Goal: Use online tool/utility: Utilize a website feature to perform a specific function

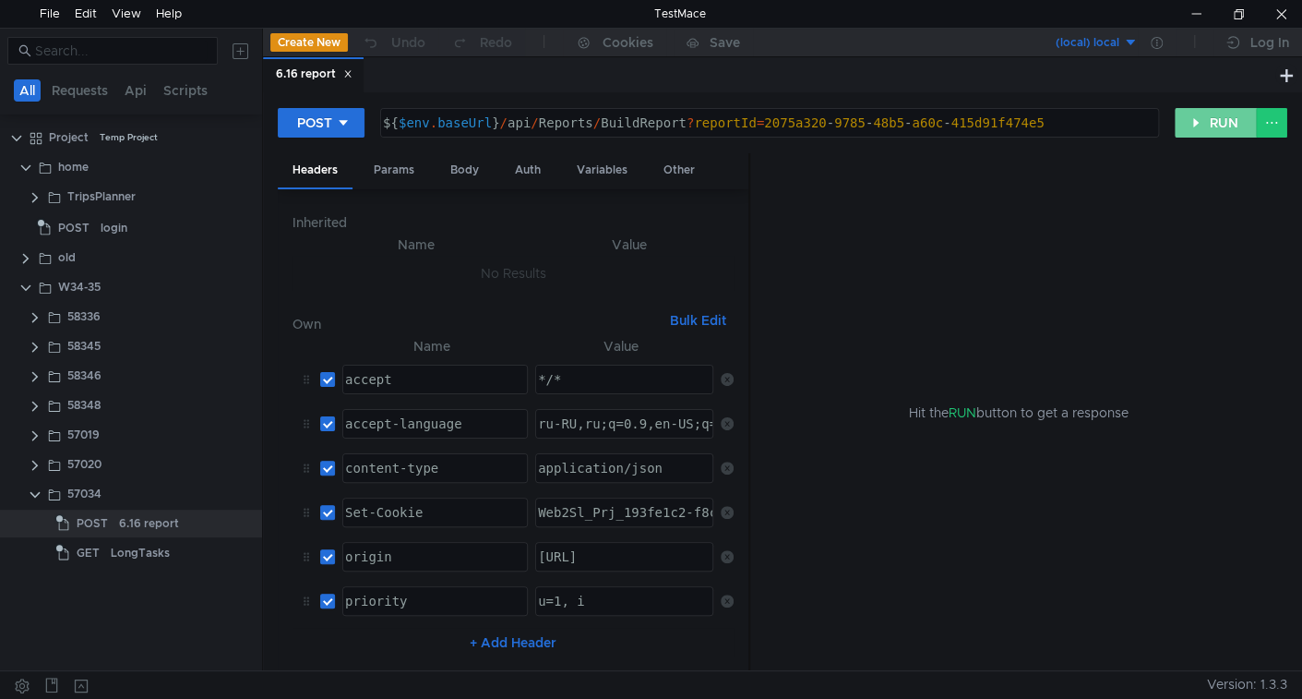
click at [1206, 118] on button "RUN" at bounding box center [1216, 123] width 82 height 30
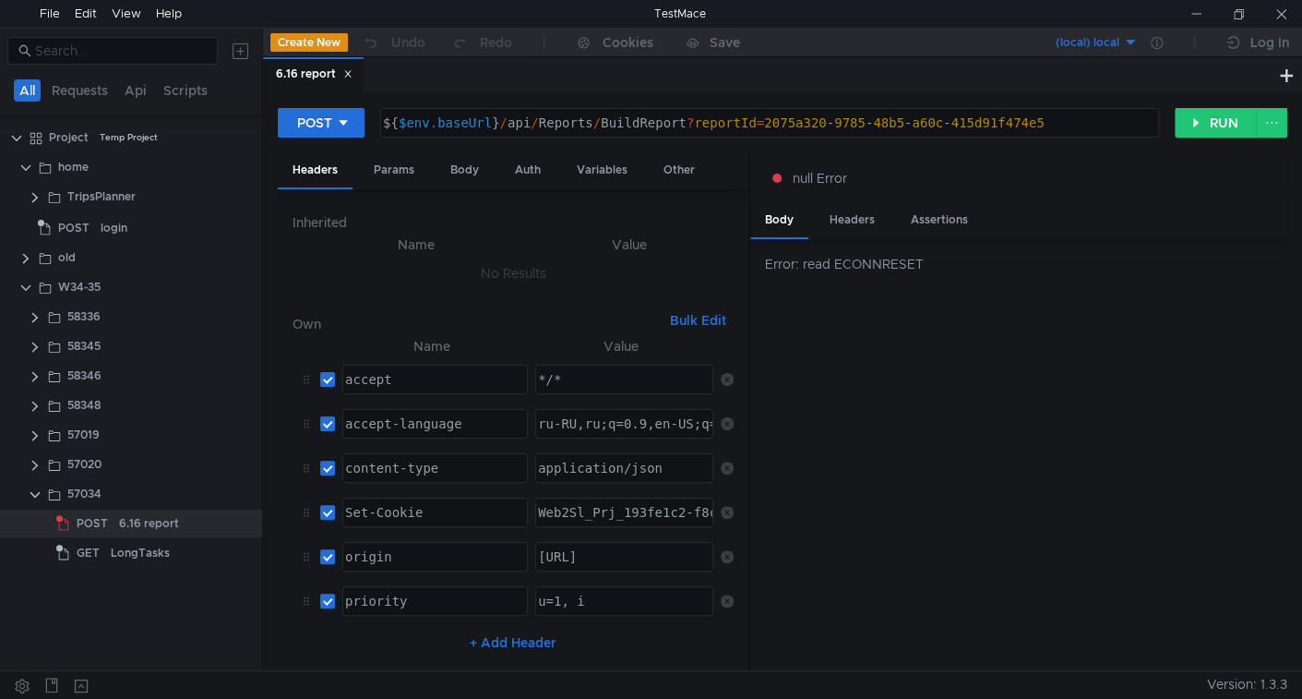
click at [980, 520] on div "Error: read ECONNRESET" at bounding box center [1018, 455] width 537 height 432
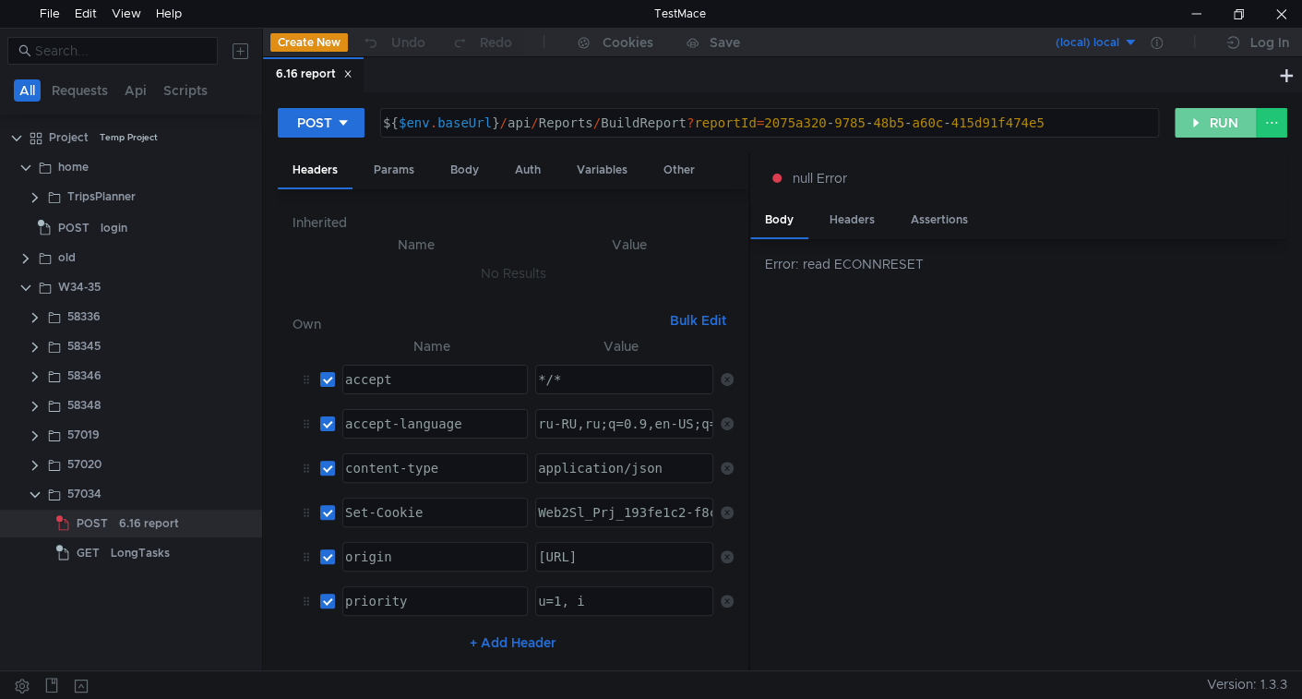
click at [1235, 129] on button "RUN" at bounding box center [1216, 123] width 82 height 30
click at [1216, 123] on button "RUN" at bounding box center [1216, 123] width 82 height 30
click at [1205, 137] on div "POST ${ $env . baseUrl } / api / Reports / BuildReport ? reportId = 2075a320 - …" at bounding box center [783, 130] width 1010 height 46
click at [1202, 132] on button "RUN" at bounding box center [1216, 123] width 82 height 30
click at [1211, 126] on button "RUN" at bounding box center [1216, 123] width 82 height 30
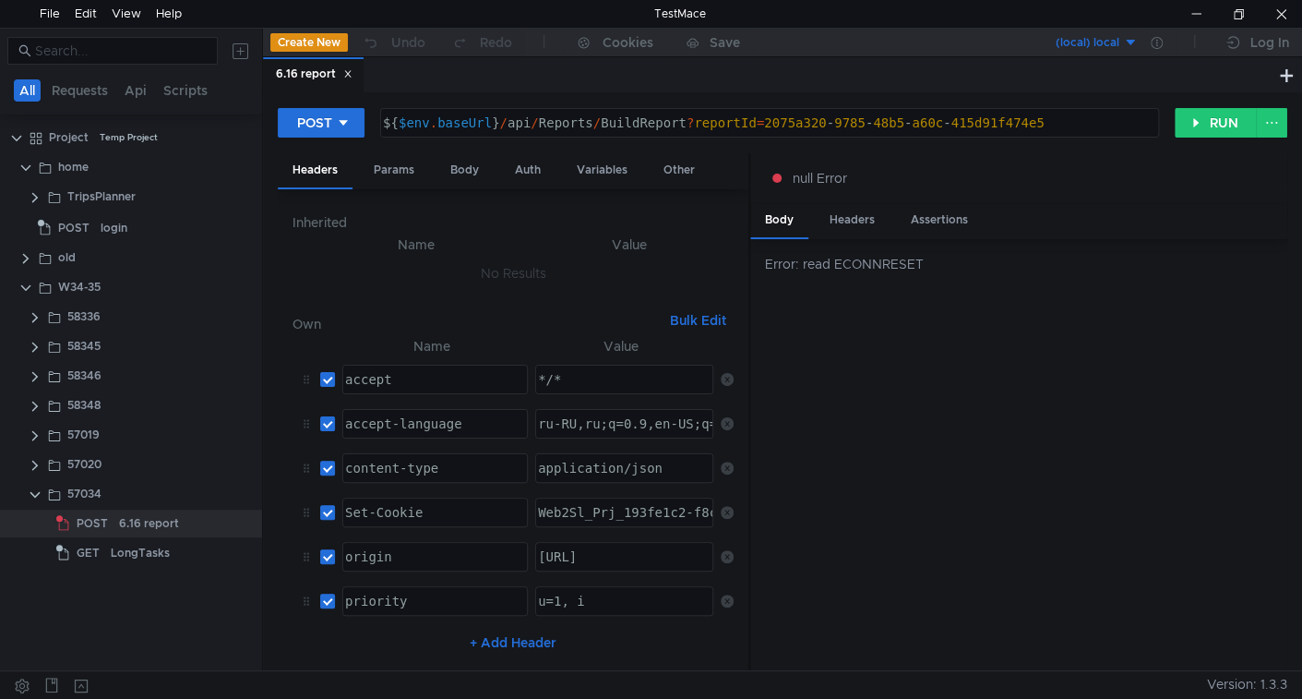
click at [1173, 129] on div "POST ${ $env . baseUrl } / api / Reports / BuildReport ? reportId = 2075a320 - …" at bounding box center [726, 122] width 897 height 31
click at [1186, 125] on button "RUN" at bounding box center [1216, 123] width 82 height 30
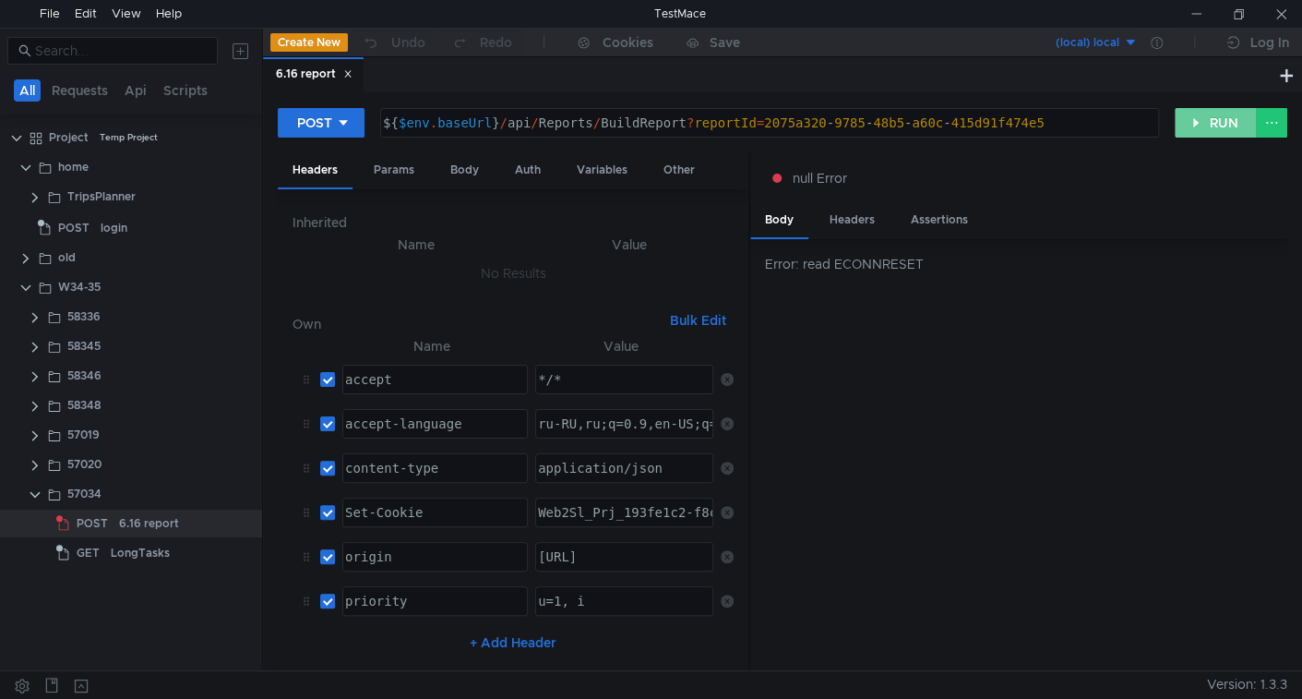
click at [1212, 122] on button "RUN" at bounding box center [1216, 123] width 82 height 30
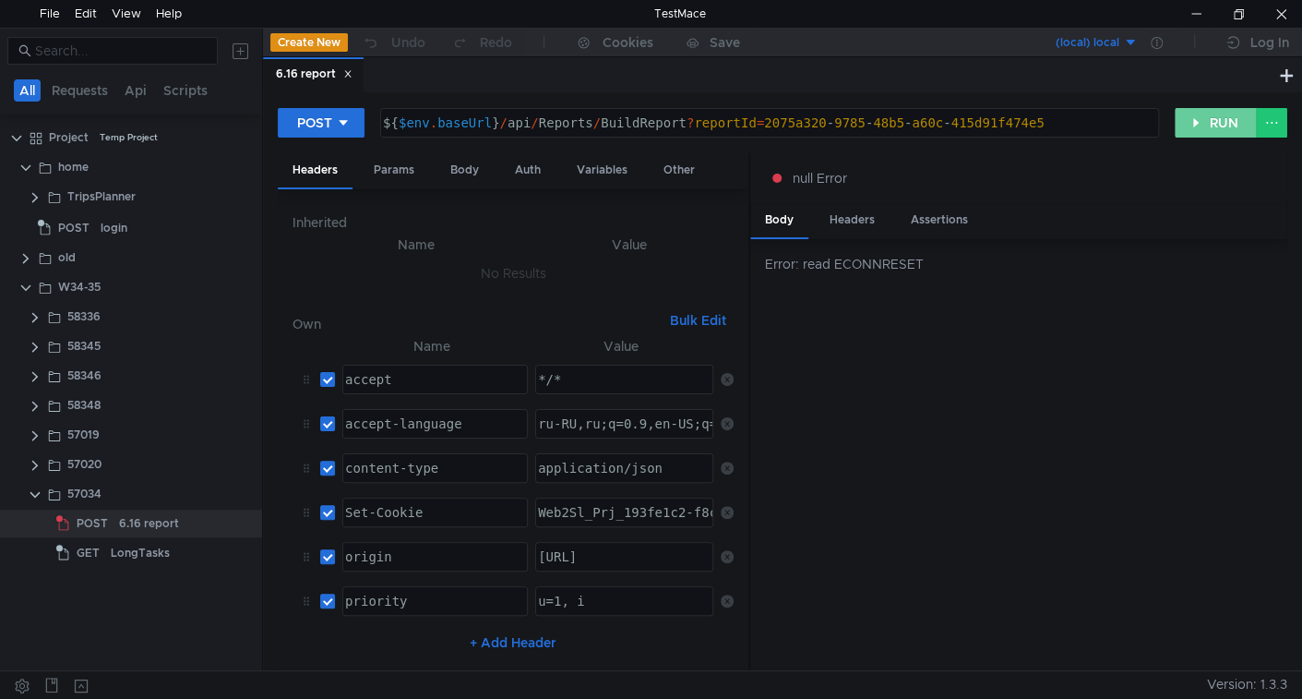
click at [1205, 120] on button "RUN" at bounding box center [1216, 123] width 82 height 30
click at [1212, 117] on button "RUN" at bounding box center [1216, 123] width 82 height 30
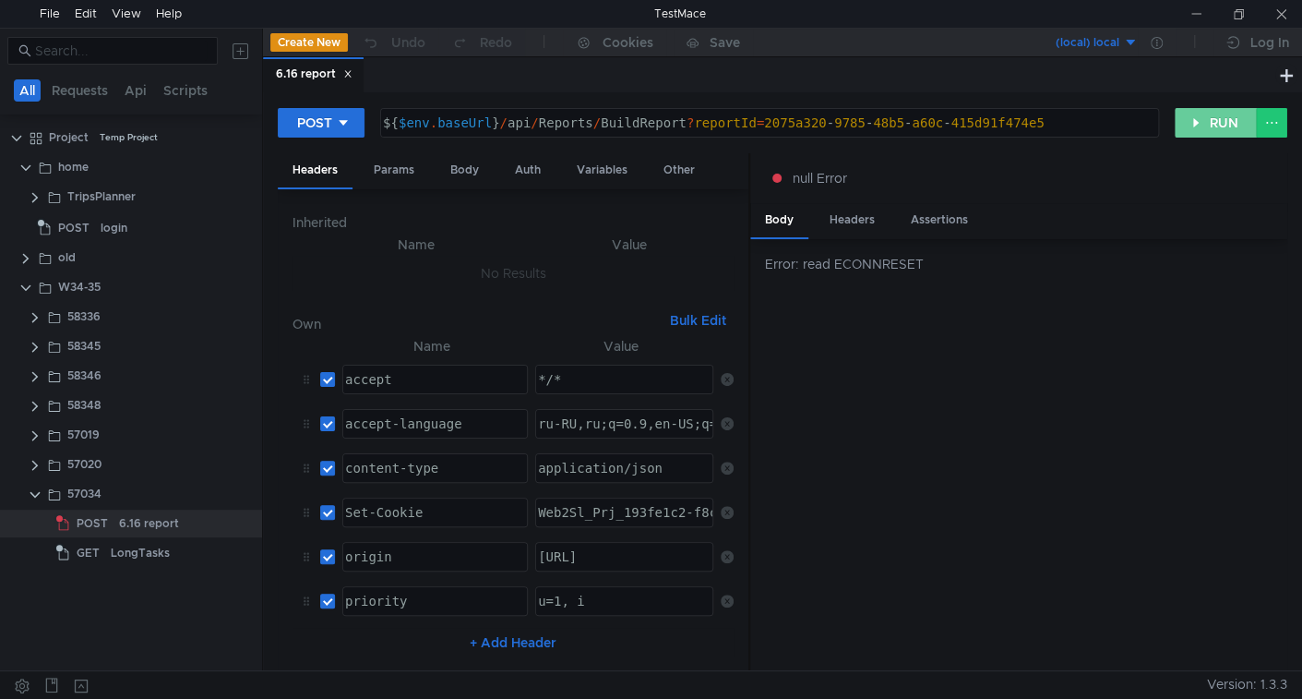
drag, startPoint x: 1202, startPoint y: 126, endPoint x: 1154, endPoint y: 62, distance: 79.7
click at [1202, 126] on button "RUN" at bounding box center [1216, 123] width 82 height 30
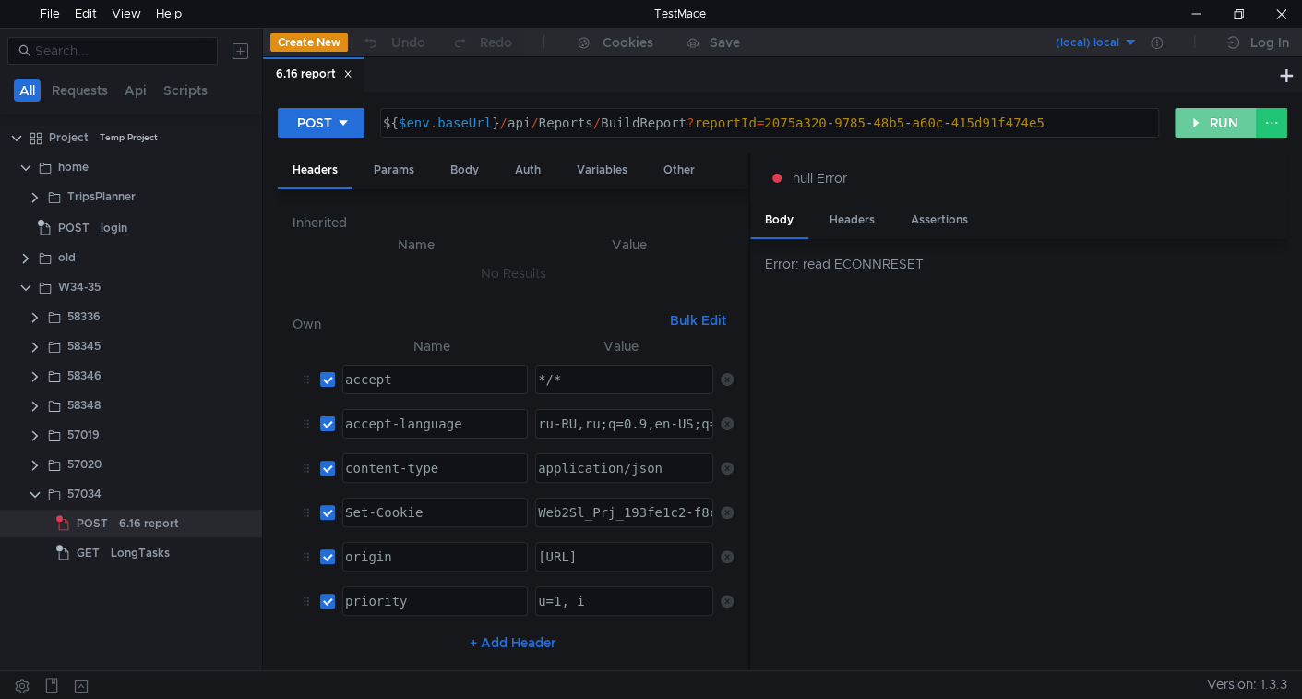
click at [1212, 123] on button "RUN" at bounding box center [1216, 123] width 82 height 30
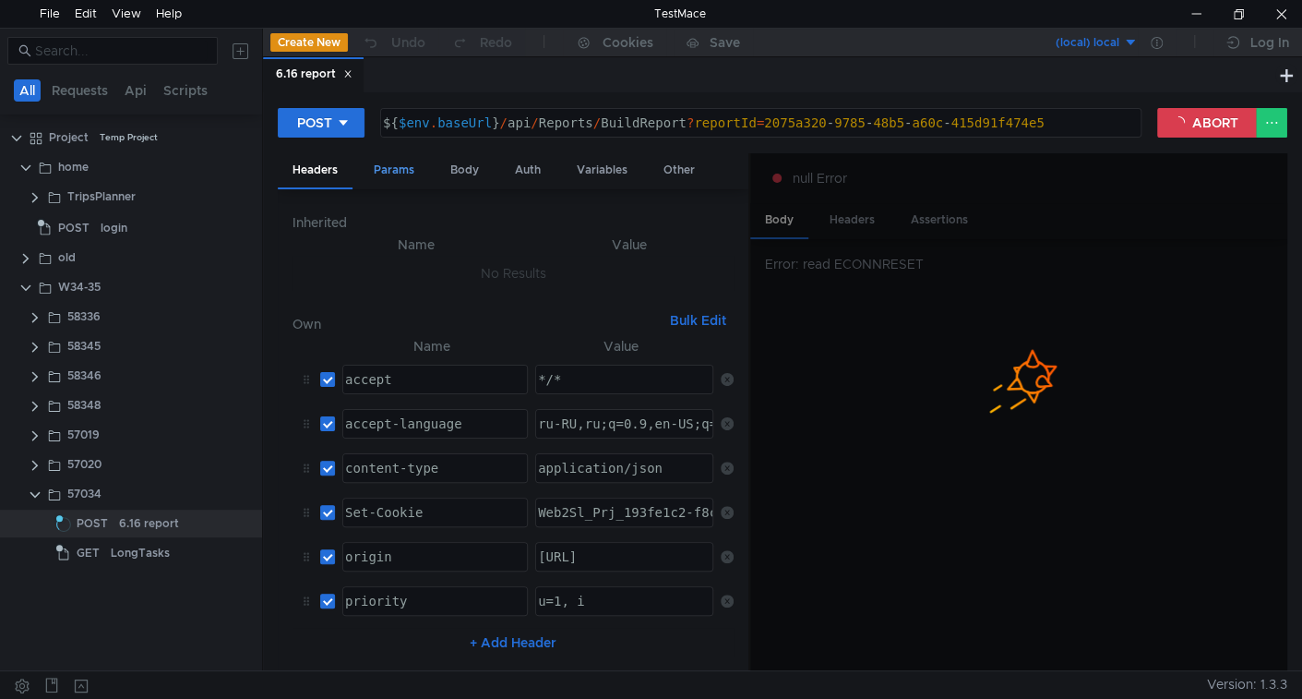
click at [404, 175] on div "Params" at bounding box center [394, 170] width 70 height 34
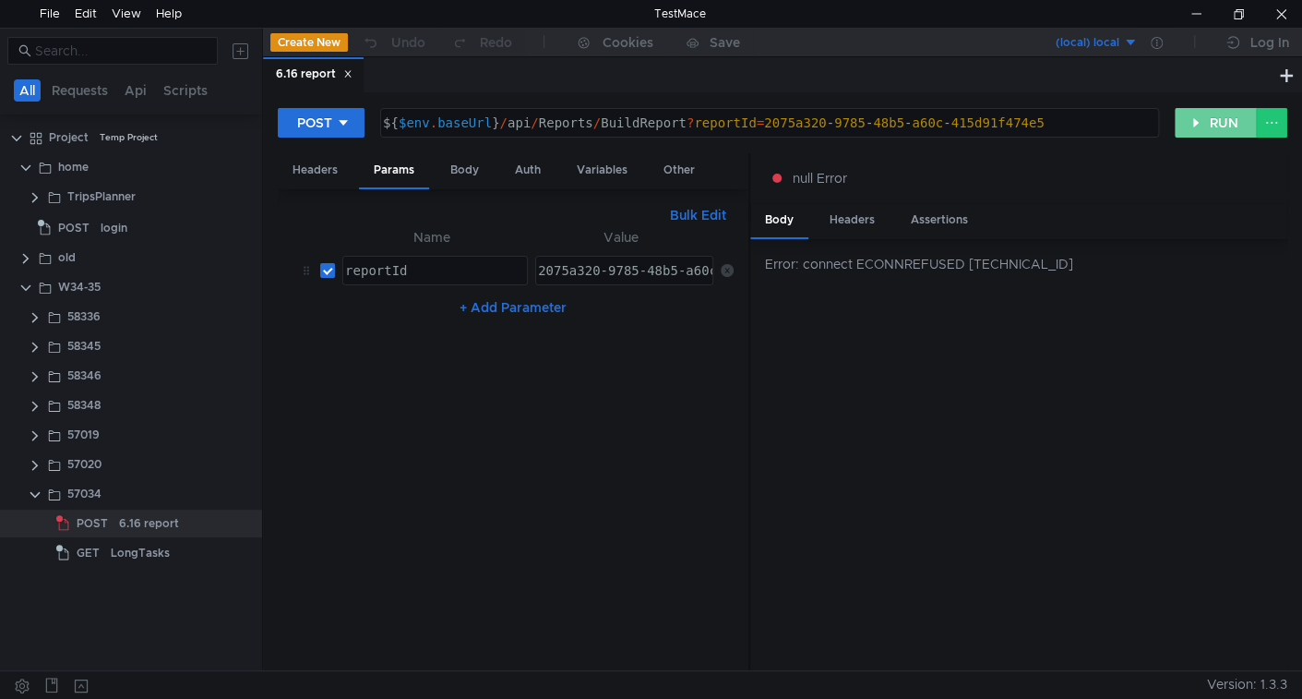
click at [1212, 113] on button "RUN" at bounding box center [1216, 123] width 82 height 30
click at [1212, 104] on div "POST ${ $env . baseUrl } / api / Reports / BuildReport ? reportId = 2075a320 - …" at bounding box center [782, 381] width 1039 height 578
click at [1210, 125] on button "RUN" at bounding box center [1216, 123] width 82 height 30
click at [1221, 125] on button "RUN" at bounding box center [1216, 123] width 82 height 30
click at [1201, 114] on button "RUN" at bounding box center [1216, 123] width 82 height 30
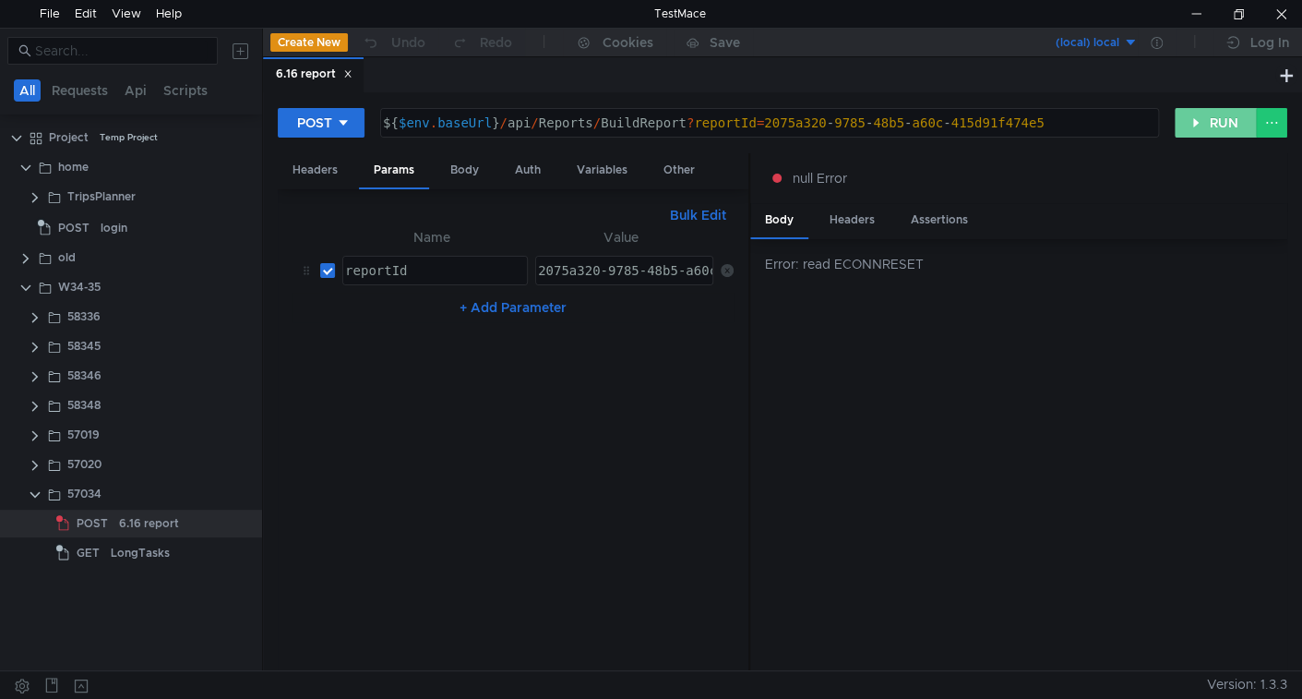
click at [1228, 121] on button "RUN" at bounding box center [1216, 123] width 82 height 30
